Goal: Use online tool/utility: Utilize a website feature to perform a specific function

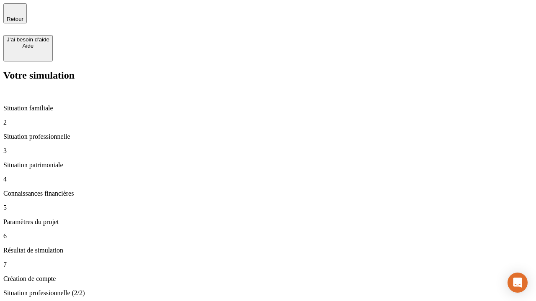
type input "30 000"
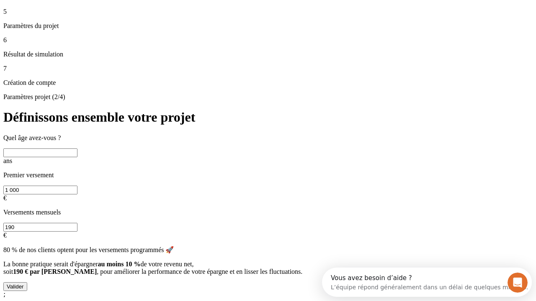
scroll to position [8, 0]
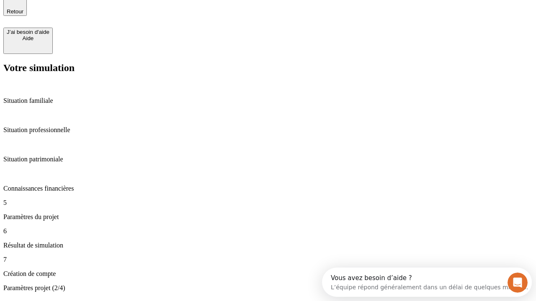
type input "25"
type input "1 000"
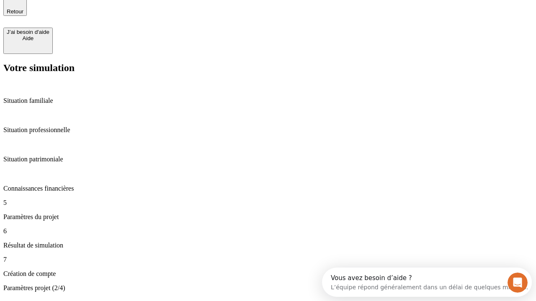
type input "640"
